Goal: Check status

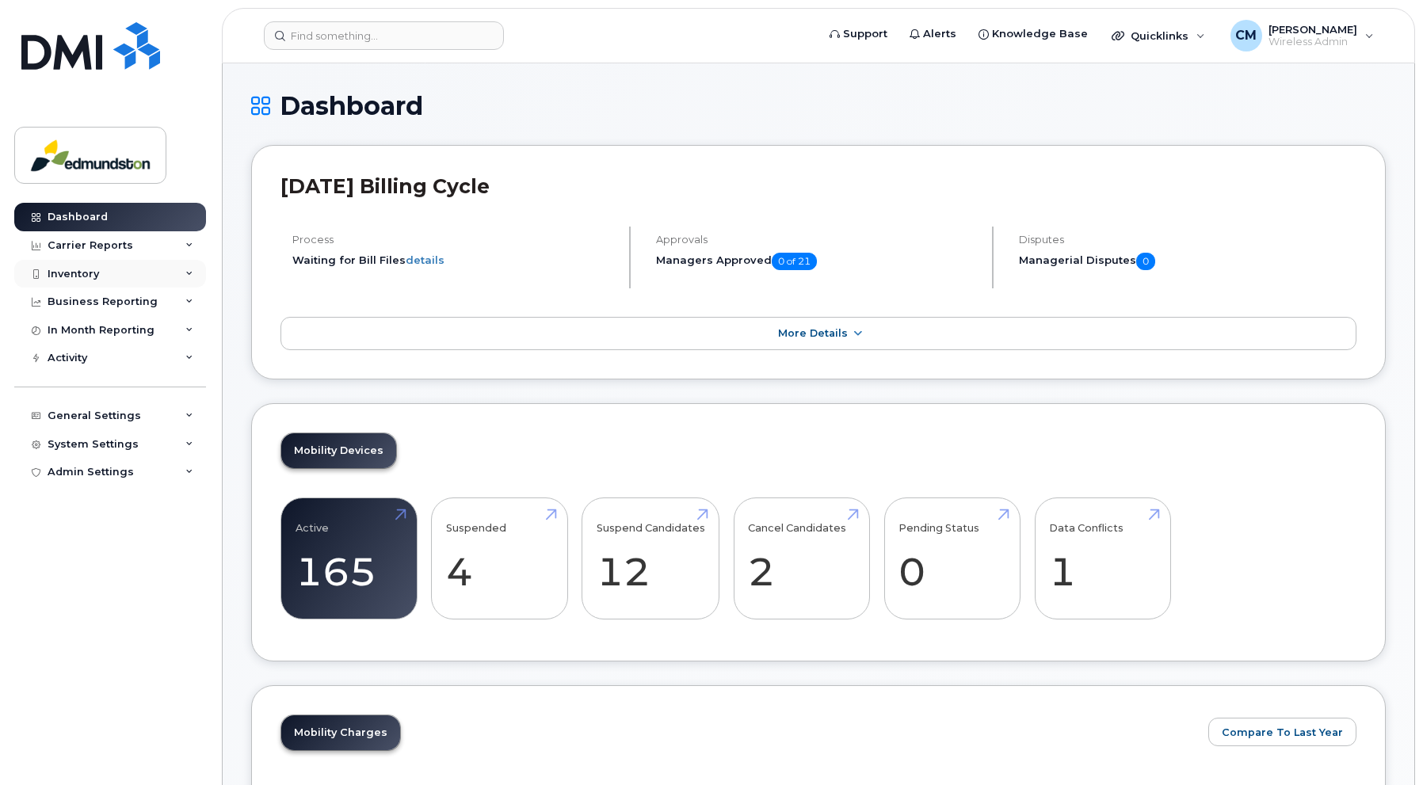
scroll to position [79, 0]
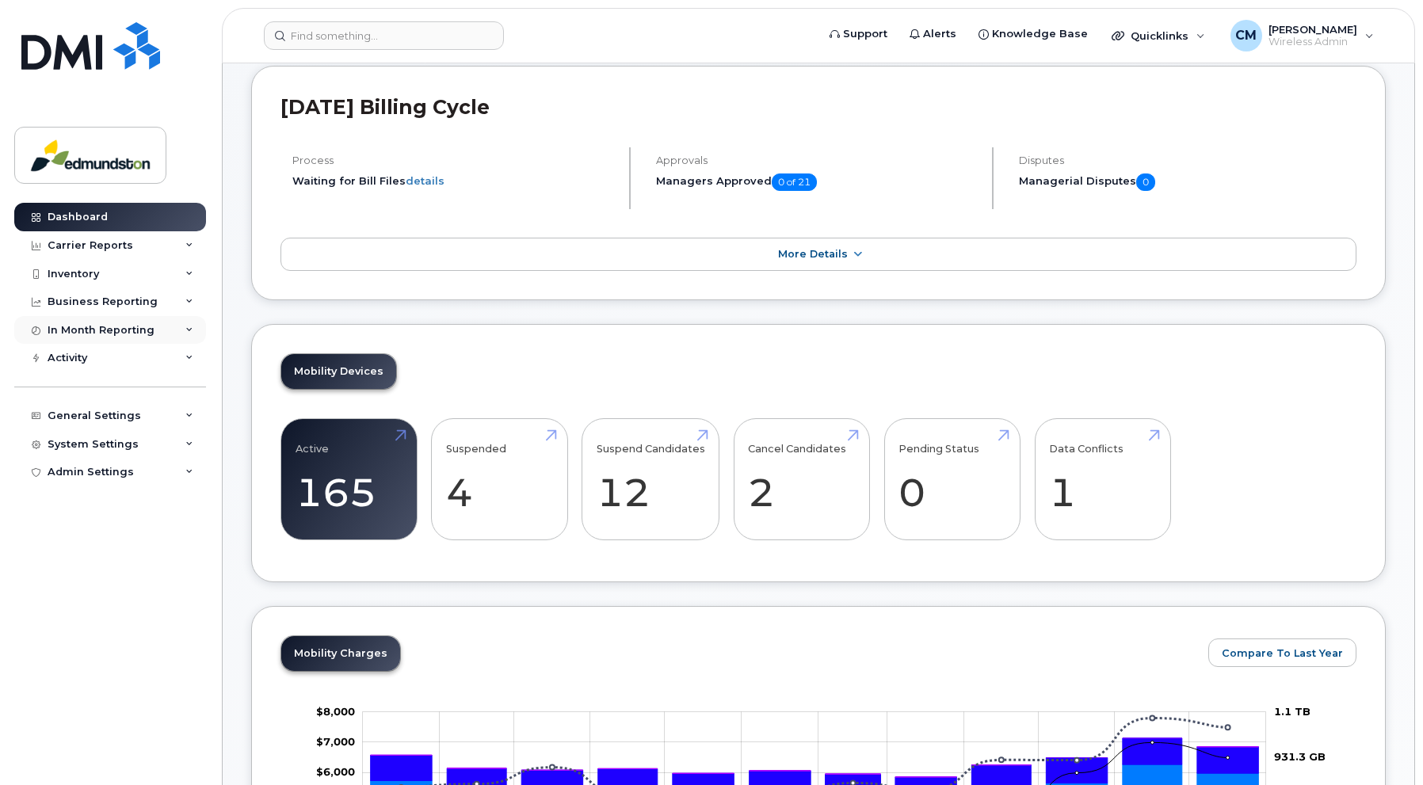
click at [81, 326] on div "In Month Reporting" at bounding box center [101, 330] width 107 height 13
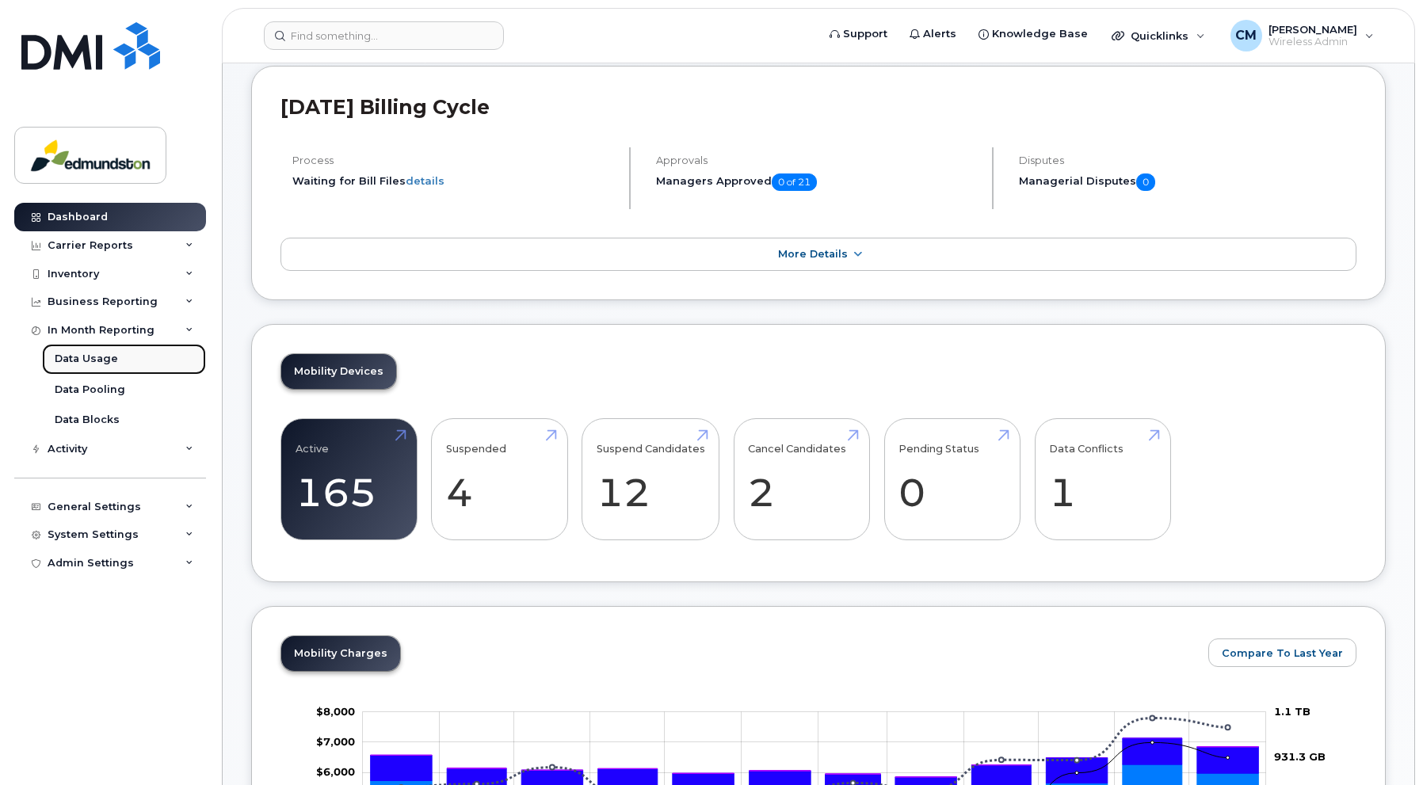
click at [79, 357] on div "Data Usage" at bounding box center [86, 359] width 63 height 14
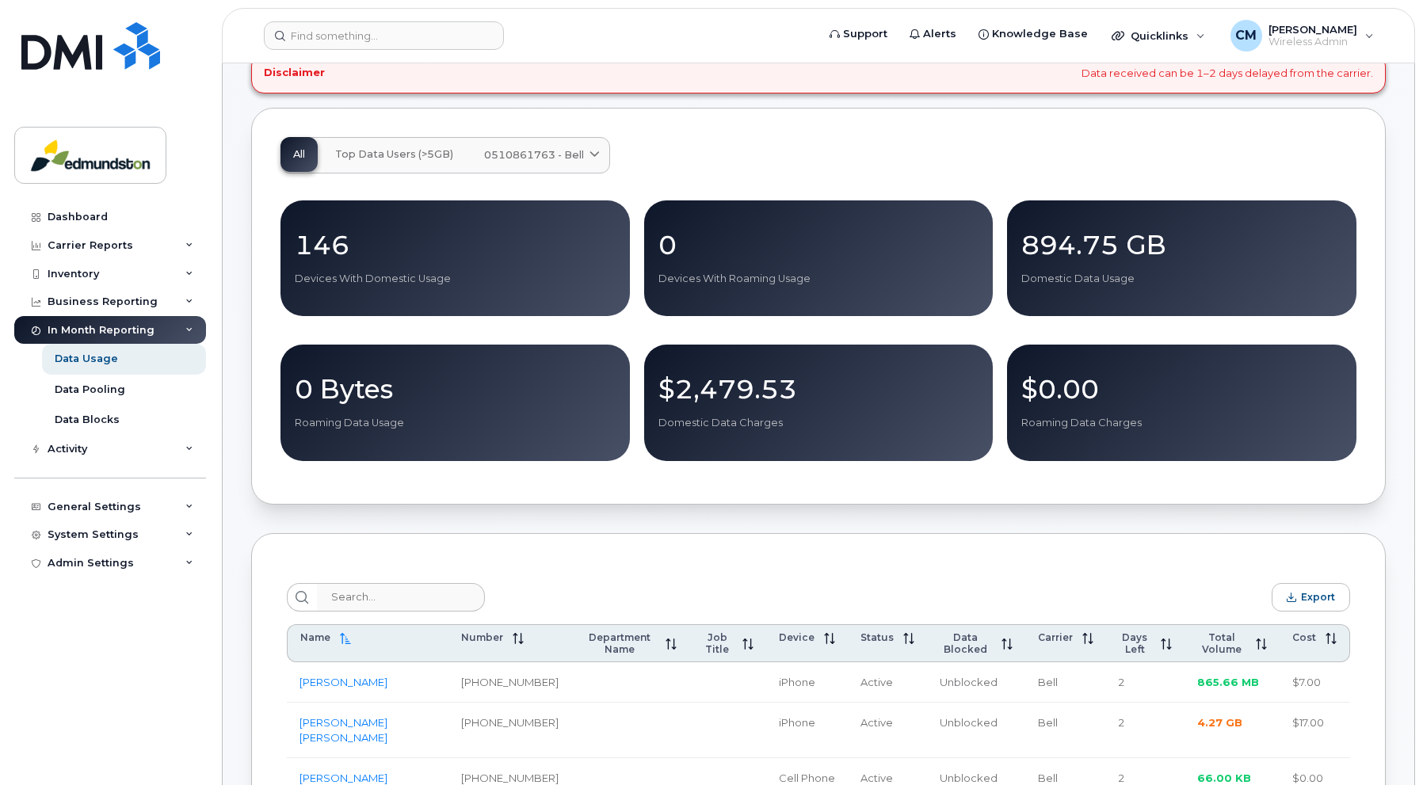
scroll to position [238, 0]
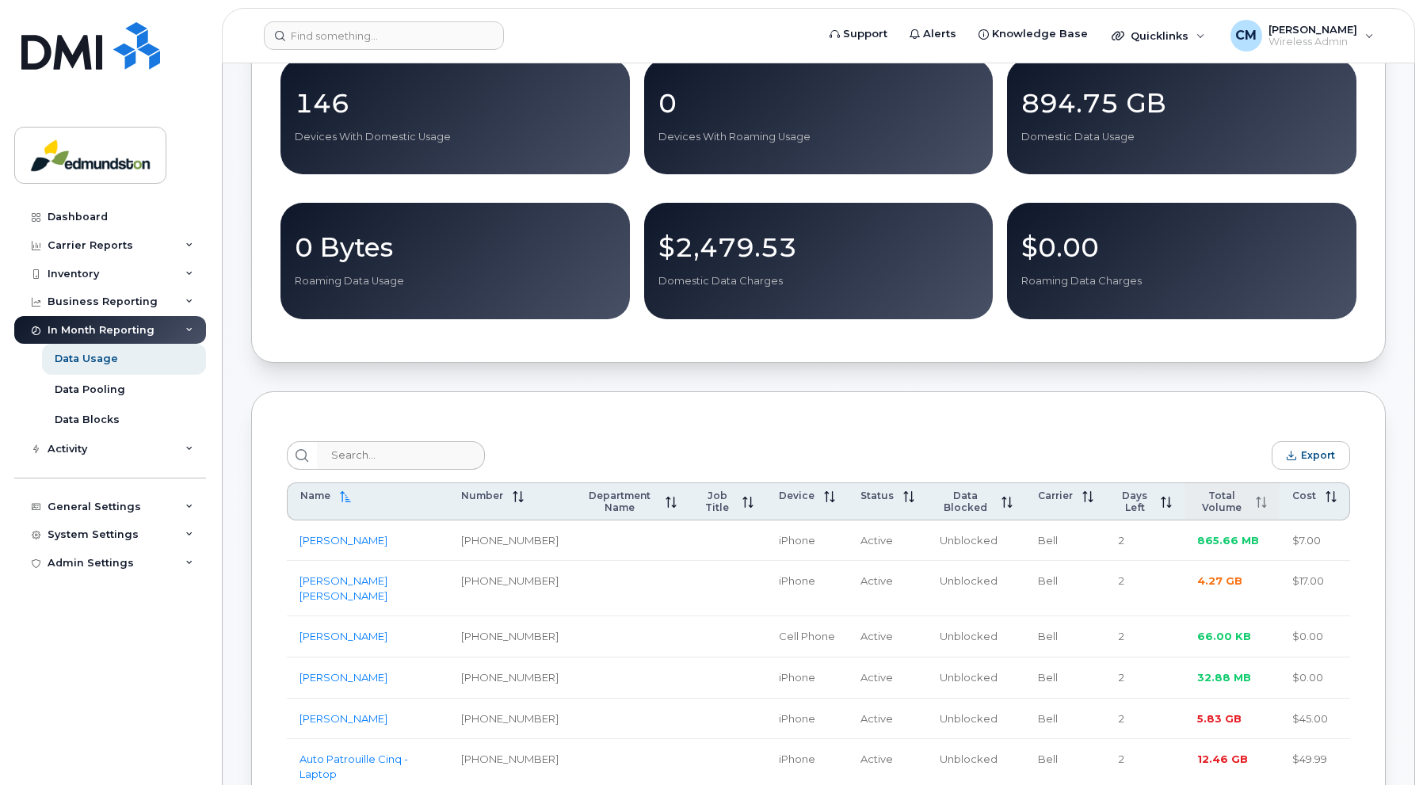
click at [1213, 501] on span "Total Volume" at bounding box center [1221, 502] width 49 height 24
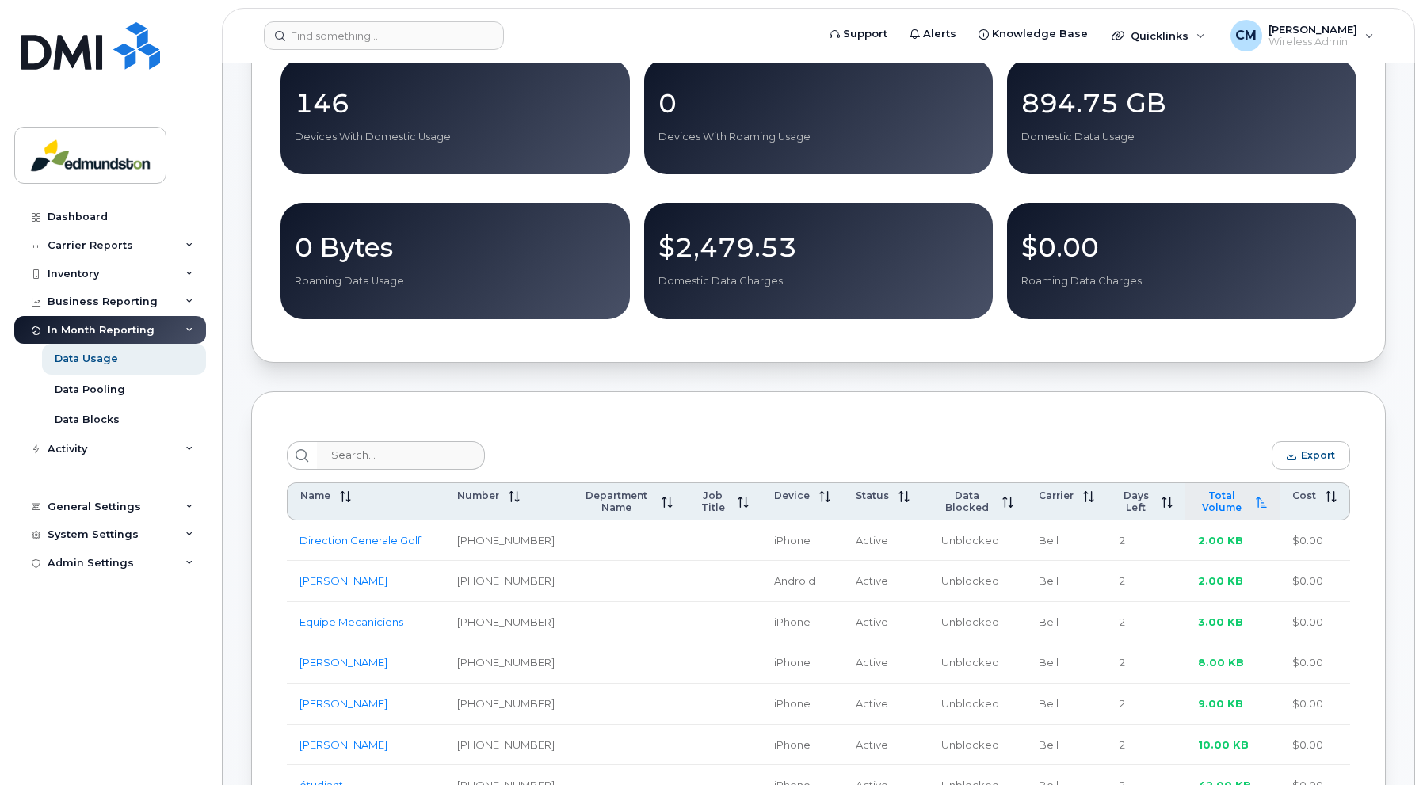
click at [1213, 502] on span "Total Volume" at bounding box center [1222, 502] width 48 height 24
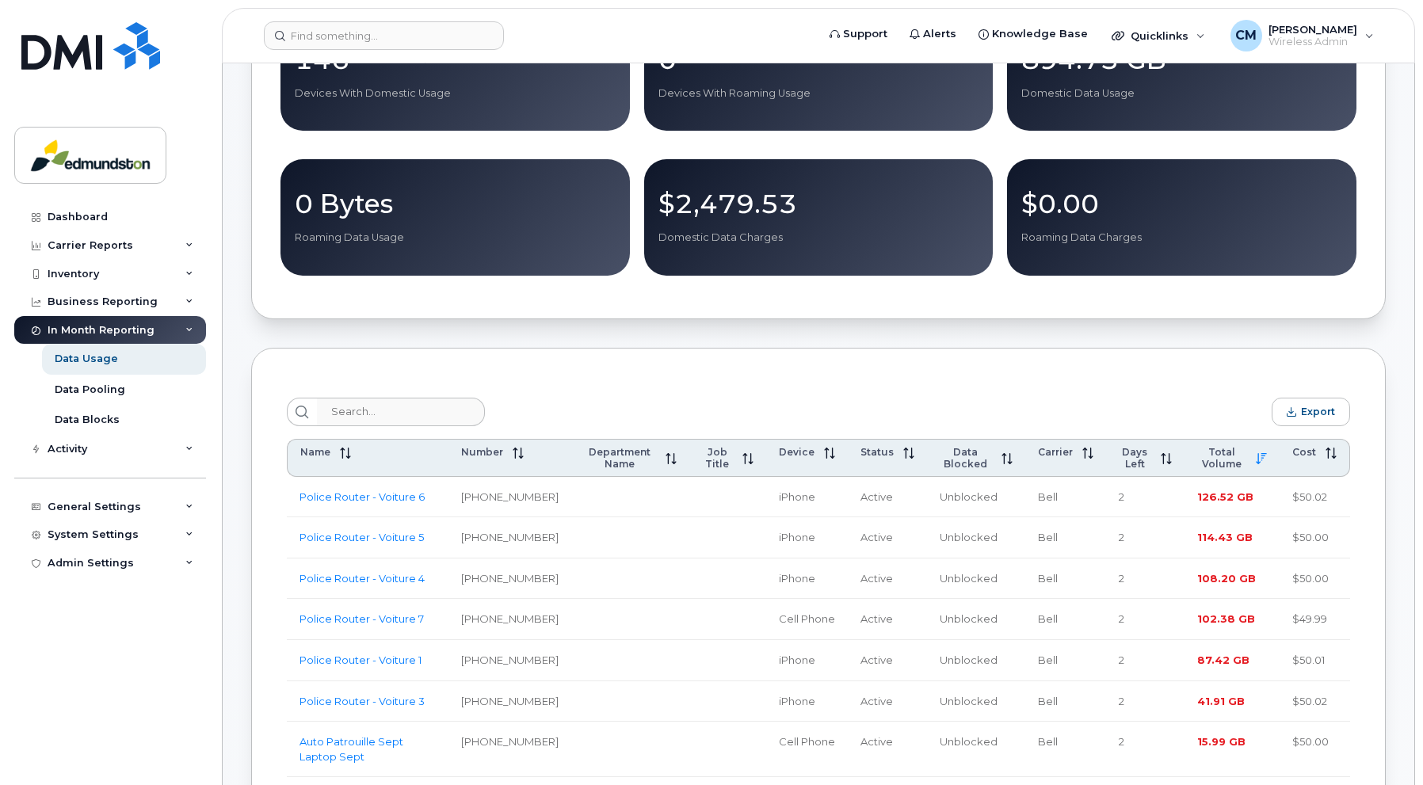
scroll to position [0, 0]
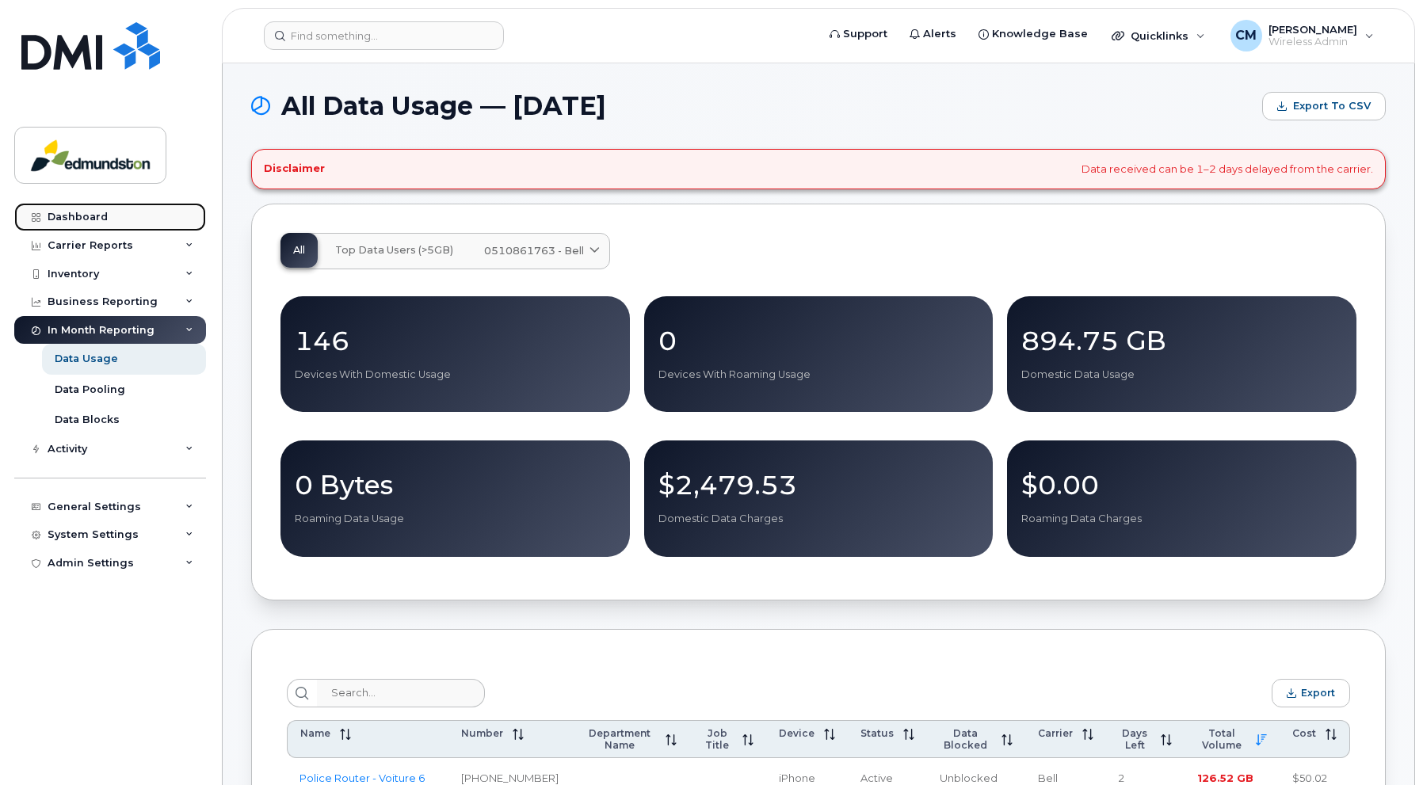
click at [61, 216] on div "Dashboard" at bounding box center [78, 217] width 60 height 13
